Goal: Task Accomplishment & Management: Manage account settings

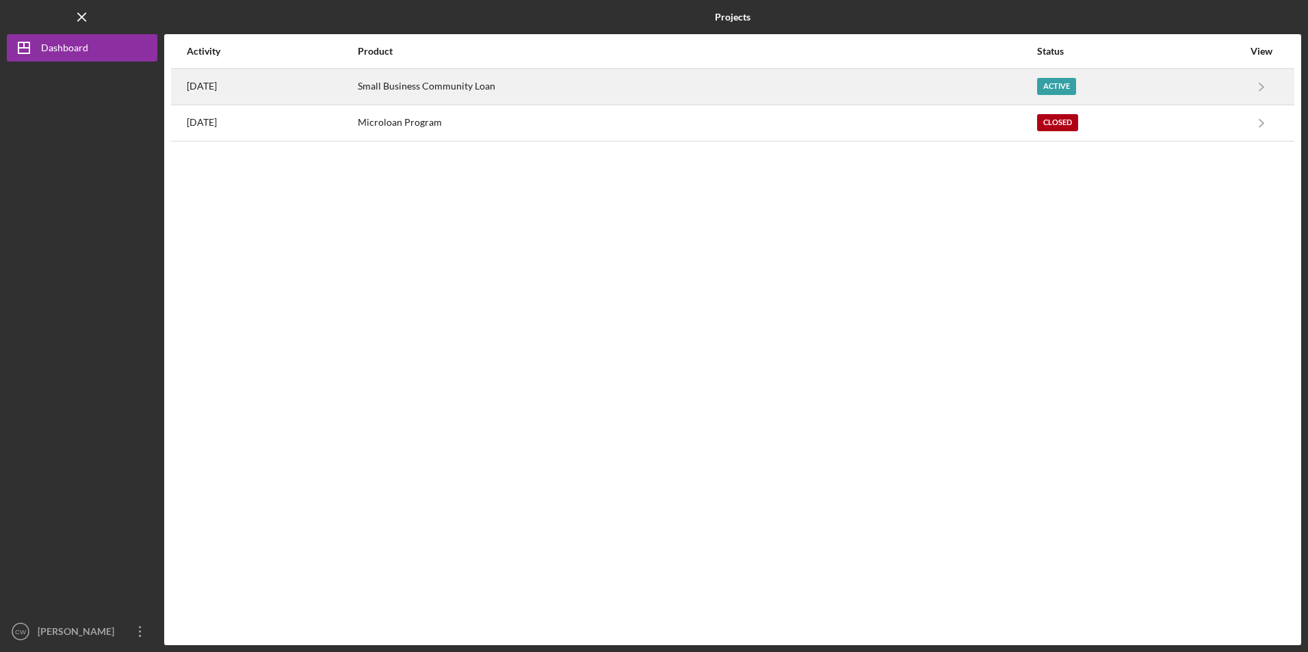
click at [477, 88] on div "Small Business Community Loan" at bounding box center [697, 87] width 678 height 34
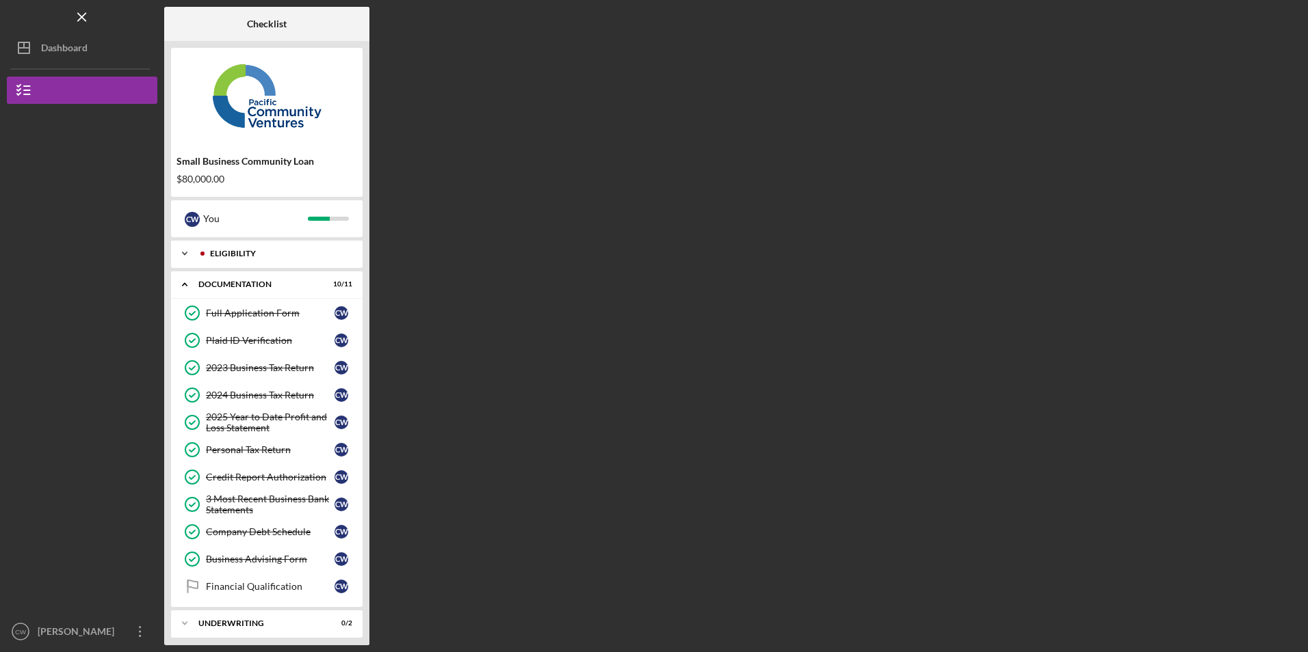
click at [222, 252] on div "Eligibility" at bounding box center [277, 254] width 135 height 8
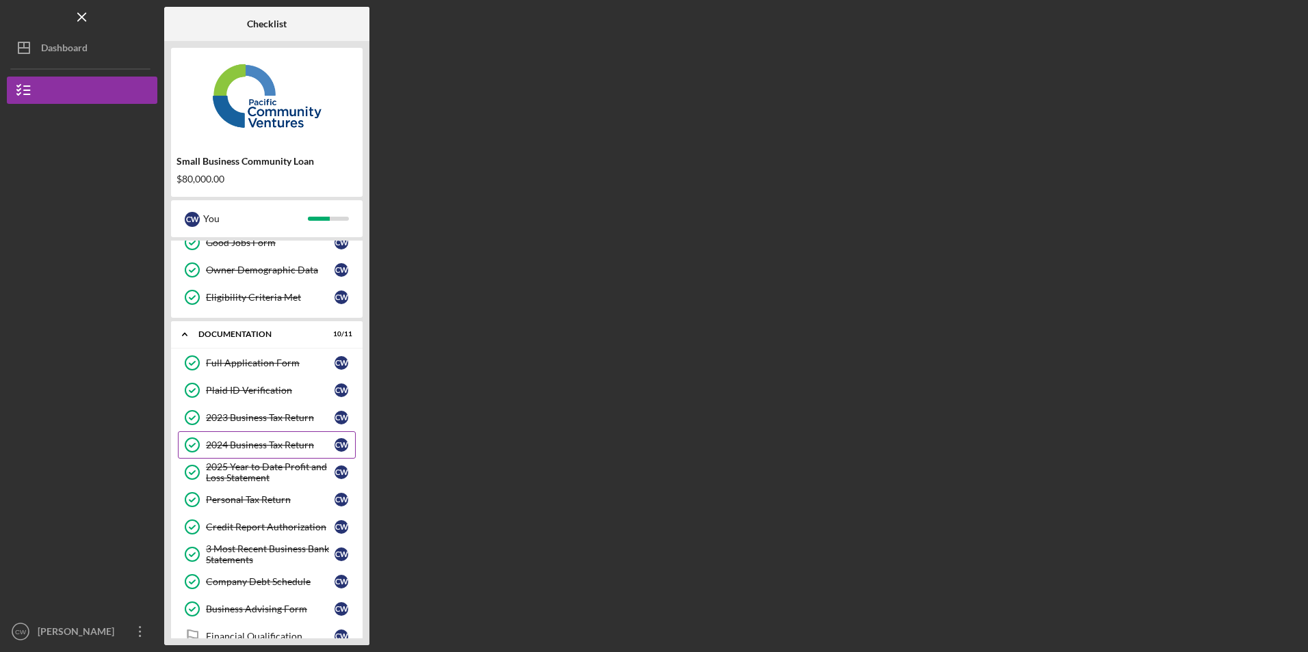
scroll to position [181, 0]
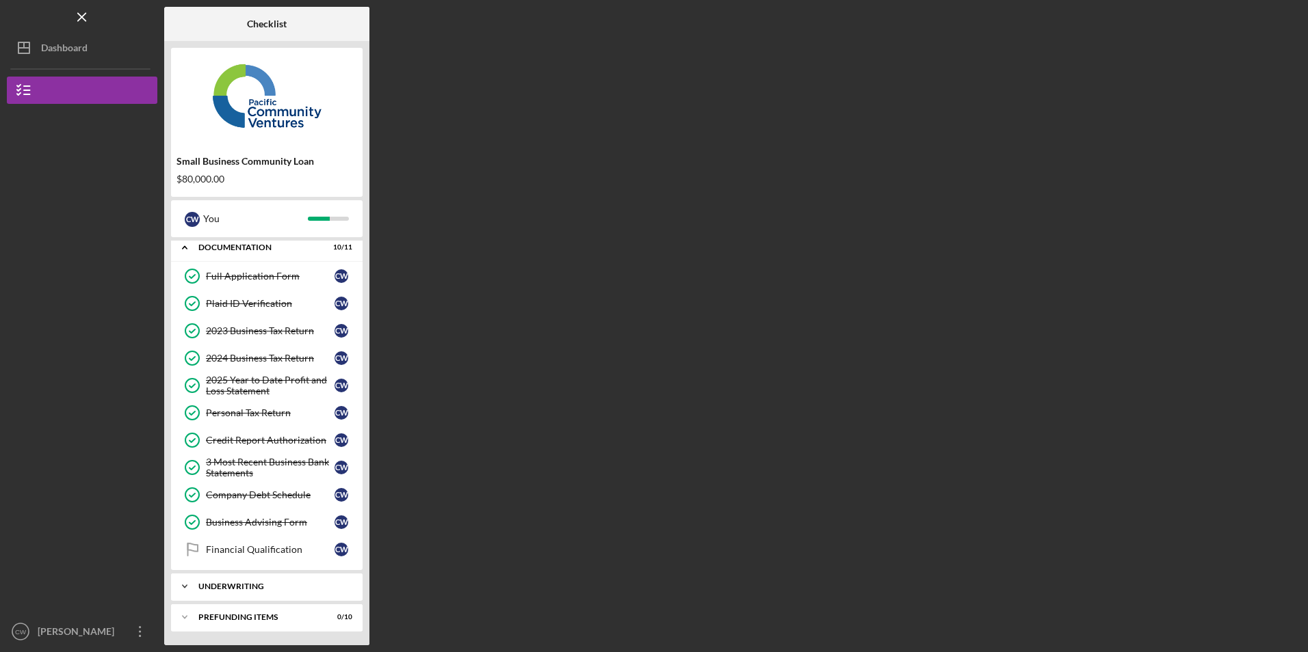
click at [259, 579] on div "Icon/Expander Underwriting 0 / 2" at bounding box center [267, 586] width 192 height 27
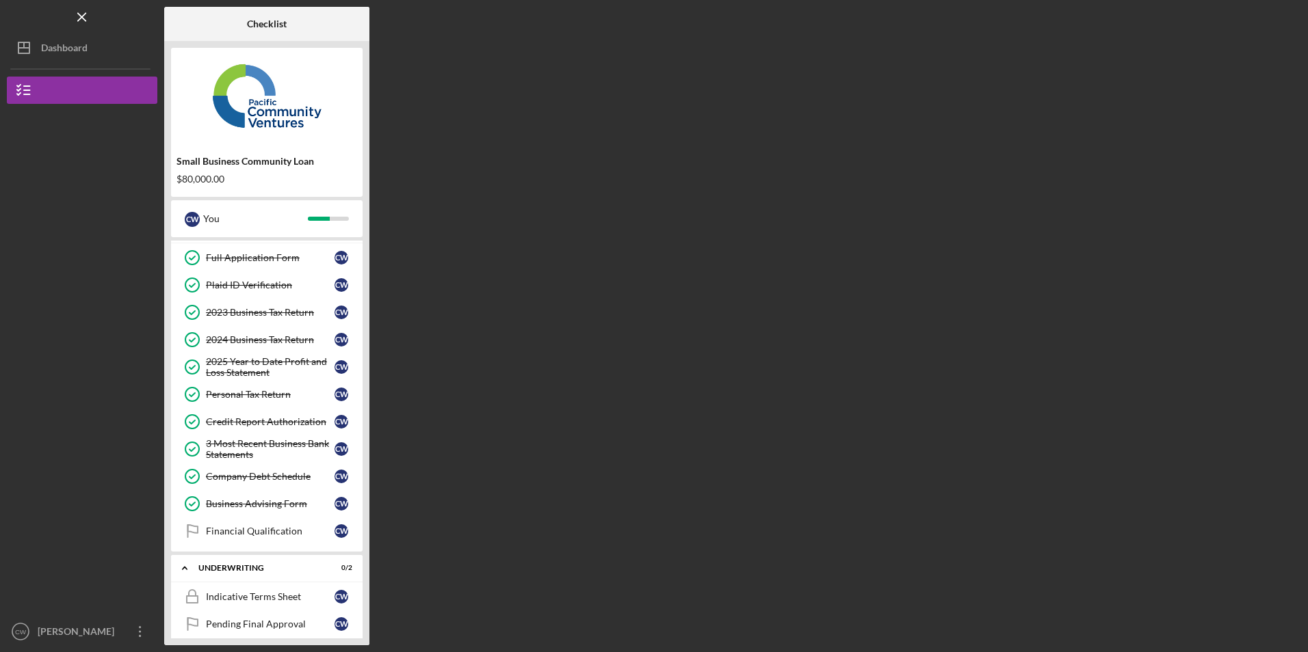
scroll to position [205, 0]
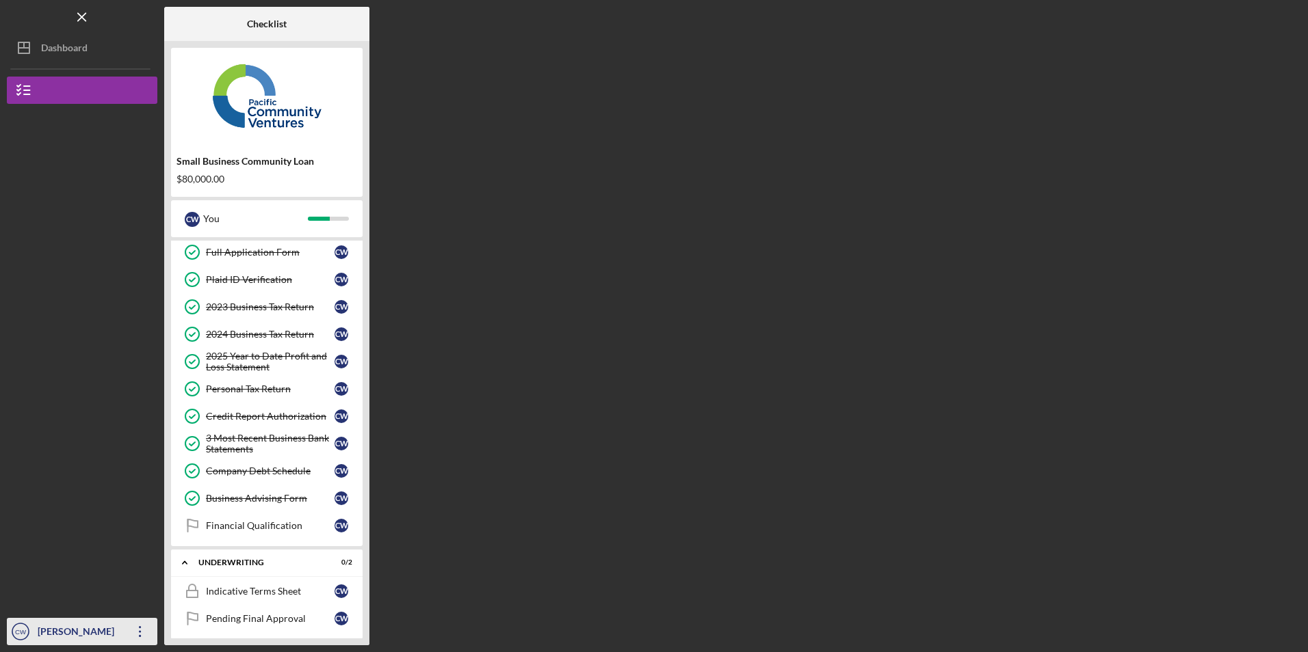
click at [140, 626] on icon "Icon/Overflow" at bounding box center [140, 632] width 34 height 34
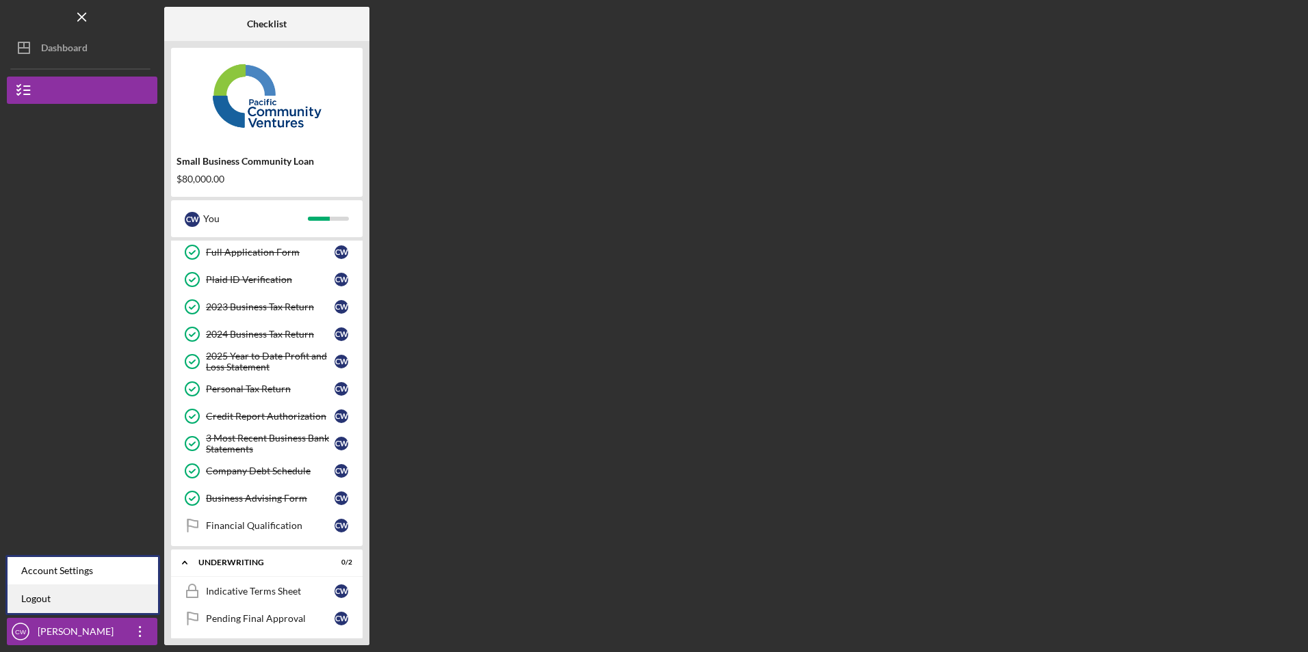
click at [108, 610] on link "Logout" at bounding box center [83, 599] width 150 height 28
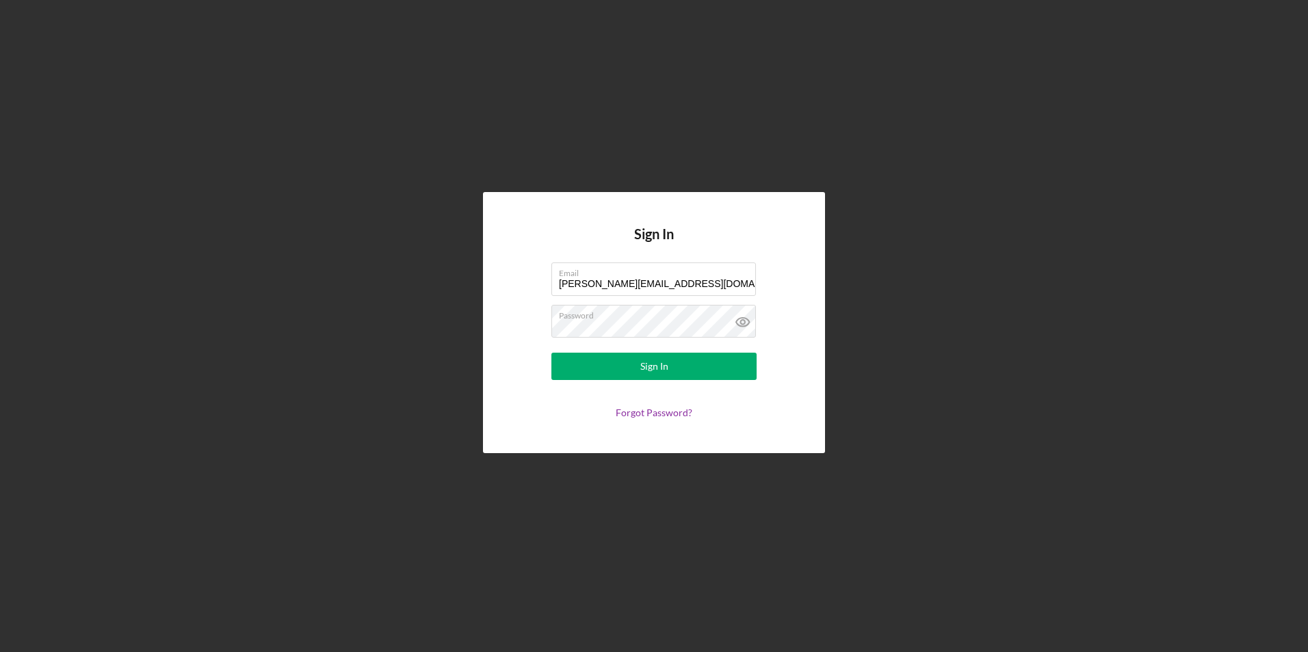
drag, startPoint x: 719, startPoint y: 284, endPoint x: 473, endPoint y: 261, distance: 247.2
click at [473, 261] on div "Sign In Email [PERSON_NAME][EMAIL_ADDRESS][DOMAIN_NAME] Password Sign In Forgot…" at bounding box center [654, 323] width 1294 height 646
click at [704, 282] on input "[PERSON_NAME][EMAIL_ADDRESS][DOMAIN_NAME]" at bounding box center [653, 279] width 204 height 33
drag, startPoint x: 704, startPoint y: 282, endPoint x: 520, endPoint y: 272, distance: 184.2
click at [520, 272] on form "Email [PERSON_NAME][EMAIL_ADDRESS][DOMAIN_NAME] Password Sign In Forgot Passwor…" at bounding box center [654, 341] width 274 height 156
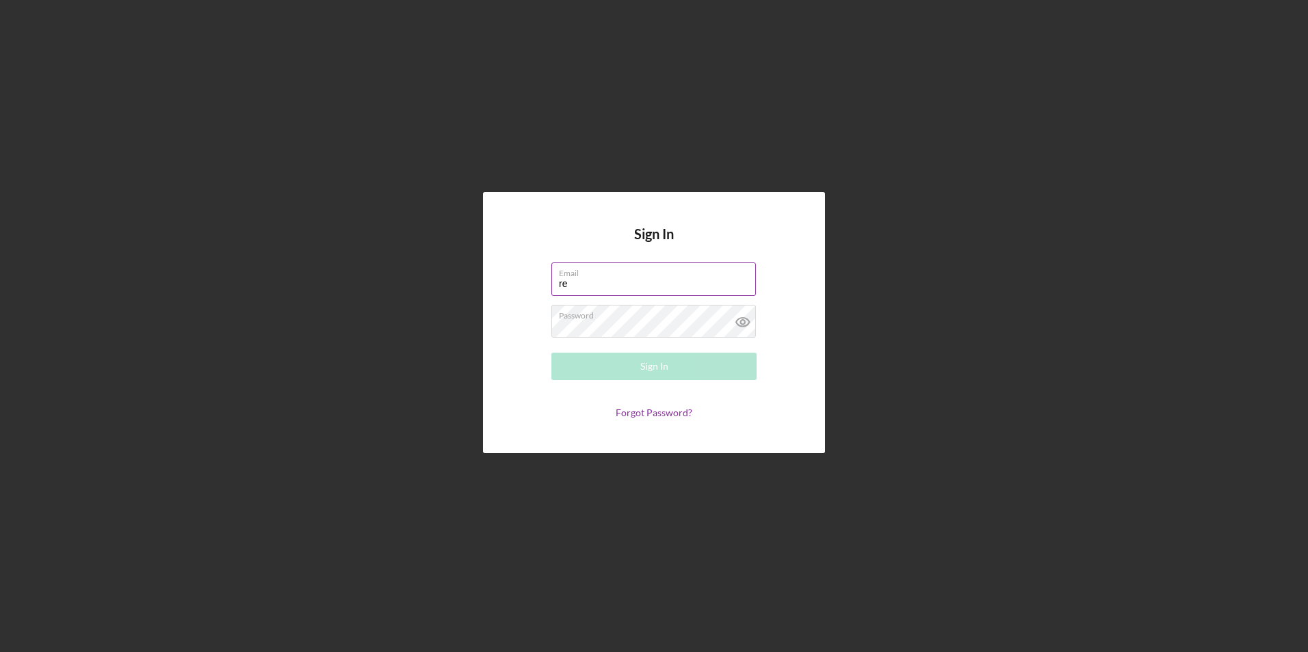
type input "[PERSON_NAME][EMAIL_ADDRESS][DOMAIN_NAME]"
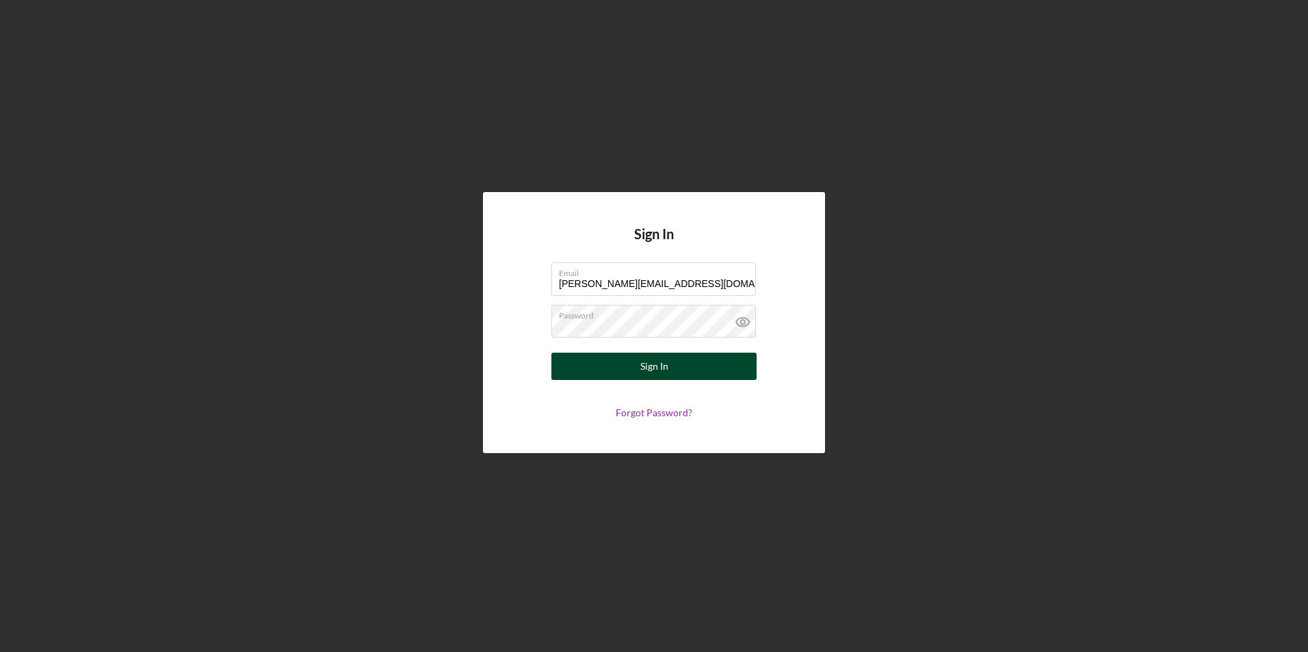
click at [607, 362] on button "Sign In" at bounding box center [653, 366] width 205 height 27
